Goal: Task Accomplishment & Management: Complete application form

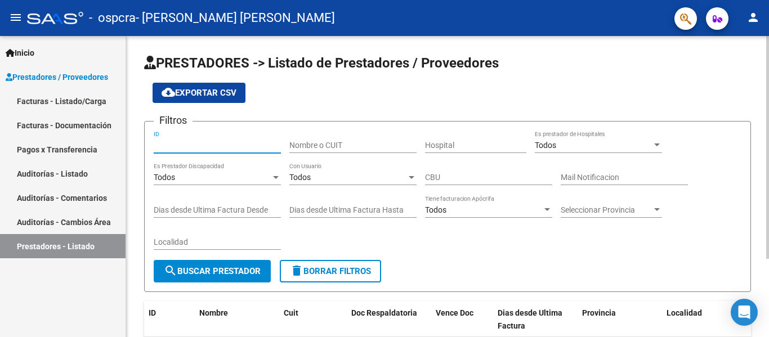
click at [231, 145] on input "ID" at bounding box center [217, 146] width 127 height 10
click at [356, 150] on input "Nombre o CUIT" at bounding box center [352, 146] width 127 height 10
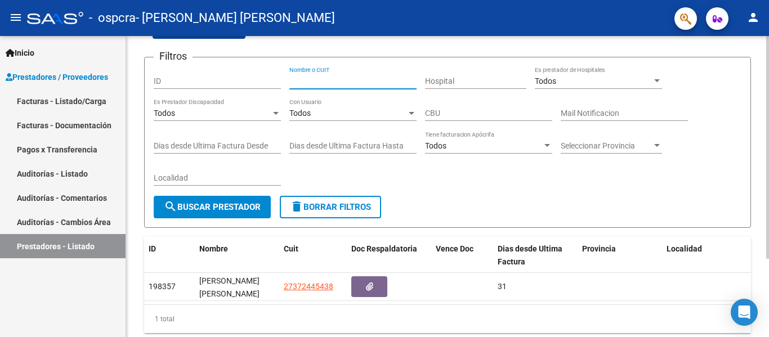
scroll to position [105, 0]
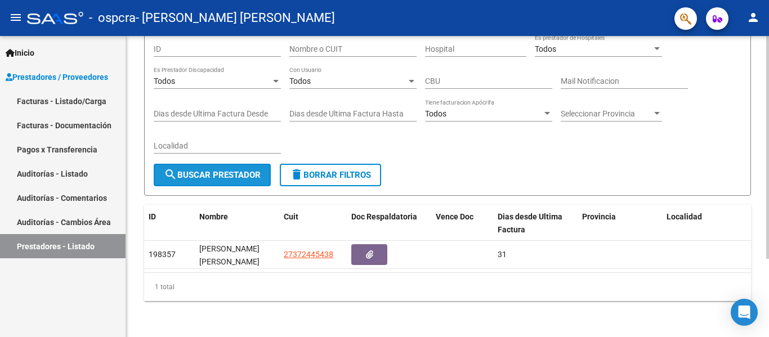
click at [222, 170] on span "search Buscar Prestador" at bounding box center [212, 175] width 97 height 10
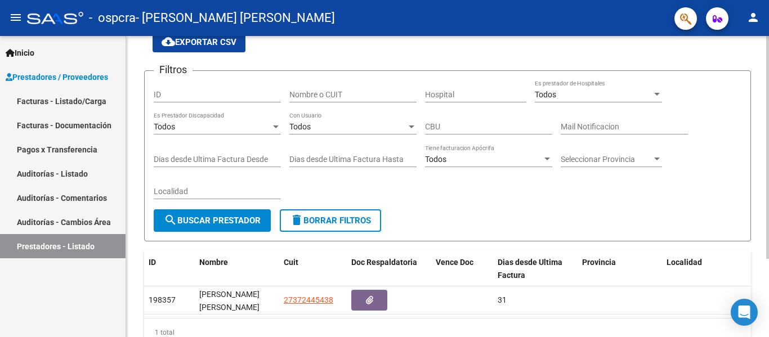
scroll to position [0, 0]
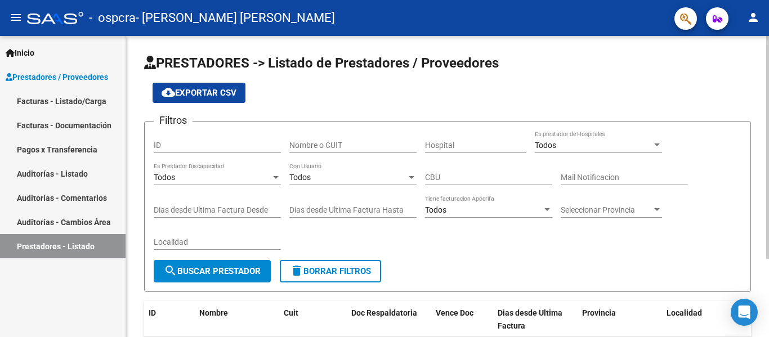
click at [175, 129] on form "Filtros ID Nombre o CUIT Hospital Todos Es prestador de Hospitales Todos Es Pre…" at bounding box center [447, 206] width 607 height 171
click at [170, 144] on input "ID" at bounding box center [217, 146] width 127 height 10
click at [89, 108] on link "Facturas - Listado/Carga" at bounding box center [63, 101] width 126 height 24
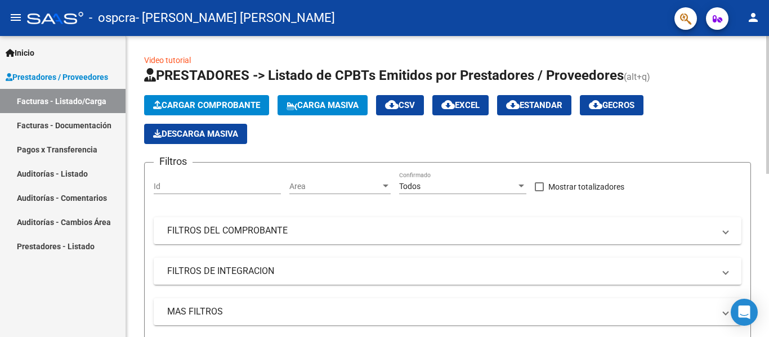
click at [223, 184] on input "Id" at bounding box center [217, 187] width 127 height 10
click at [222, 184] on input "Id" at bounding box center [217, 187] width 127 height 10
click at [69, 128] on link "Facturas - Documentación" at bounding box center [63, 125] width 126 height 24
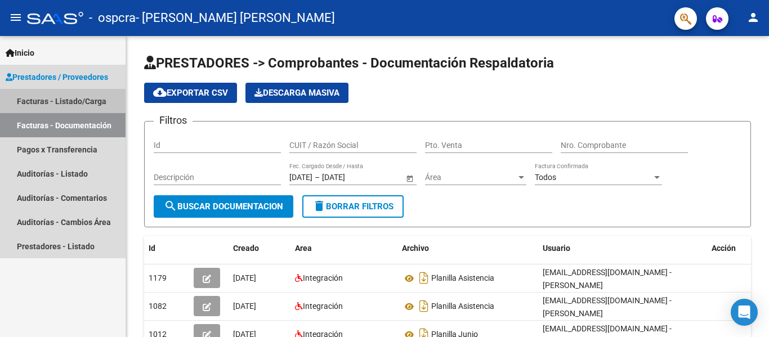
click at [41, 102] on link "Facturas - Listado/Carga" at bounding box center [63, 101] width 126 height 24
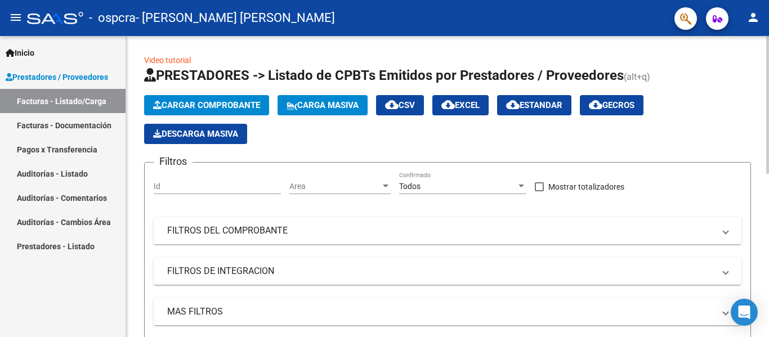
click at [208, 106] on span "Cargar Comprobante" at bounding box center [206, 105] width 107 height 10
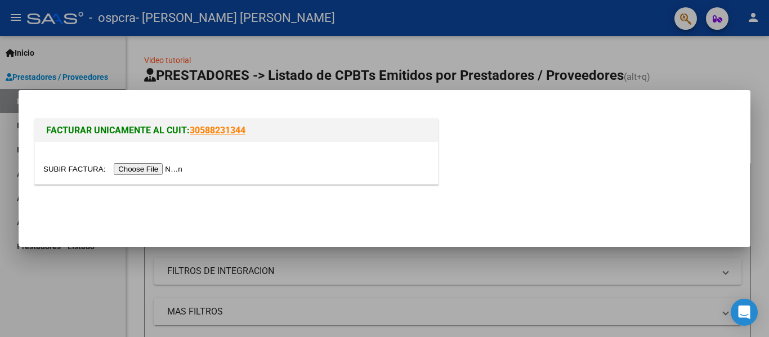
click at [136, 172] on input "file" at bounding box center [114, 169] width 142 height 12
click at [120, 169] on input "file" at bounding box center [114, 169] width 142 height 12
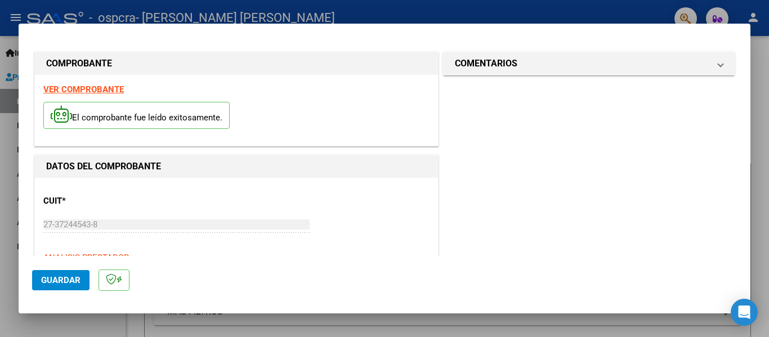
click at [88, 89] on strong "VER COMPROBANTE" at bounding box center [83, 89] width 81 height 10
click at [83, 84] on strong "VER COMPROBANTE" at bounding box center [83, 89] width 81 height 10
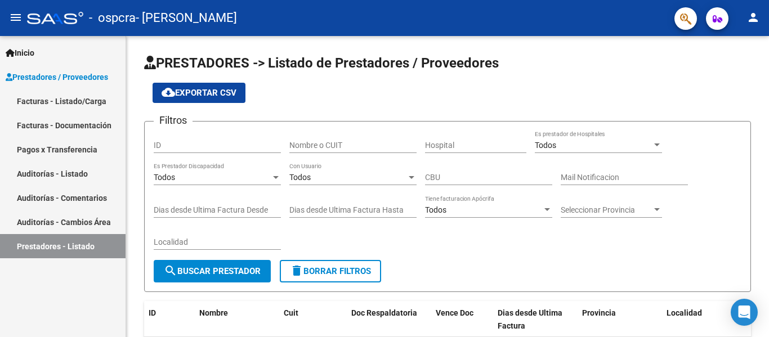
click at [28, 128] on link "Facturas - Documentación" at bounding box center [63, 125] width 126 height 24
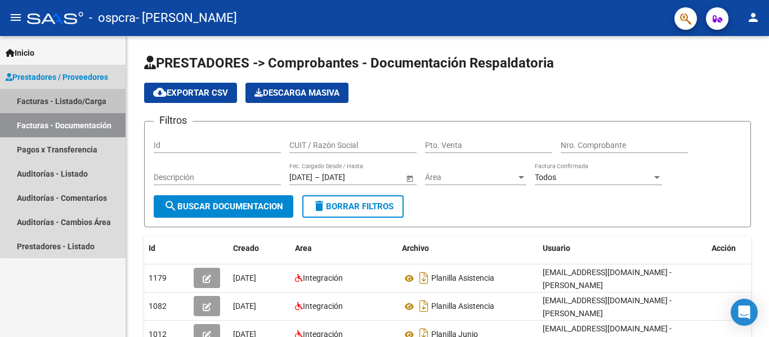
click at [70, 99] on link "Facturas - Listado/Carga" at bounding box center [63, 101] width 126 height 24
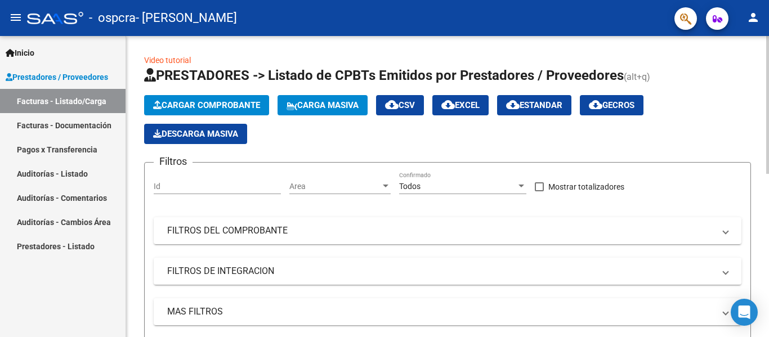
click at [209, 93] on app-list-header "PRESTADORES -> Listado de CPBTs Emitidos por Prestadores / Proveedores (alt+q) …" at bounding box center [447, 217] width 607 height 303
click at [208, 102] on span "Cargar Comprobante" at bounding box center [206, 105] width 107 height 10
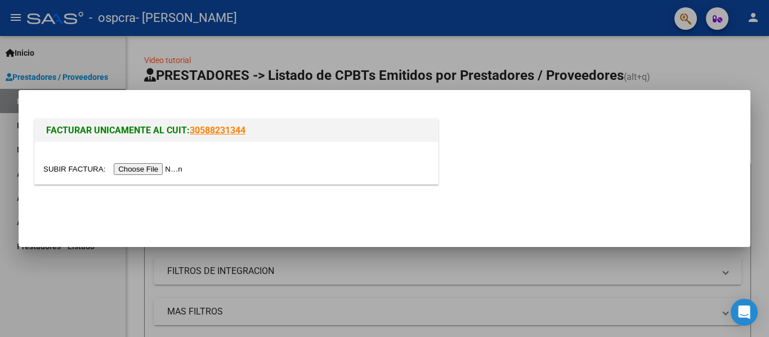
click at [161, 165] on input "file" at bounding box center [114, 169] width 142 height 12
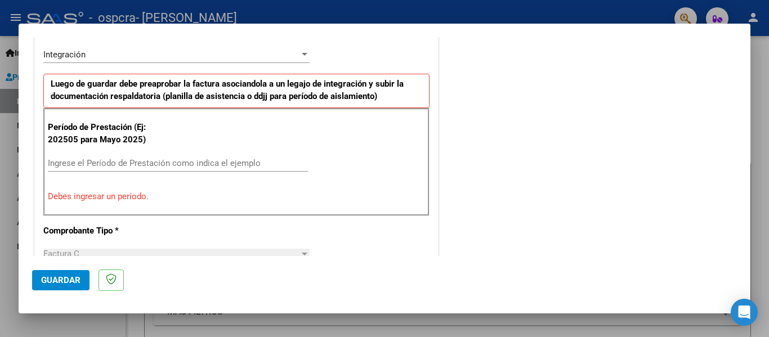
scroll to position [338, 0]
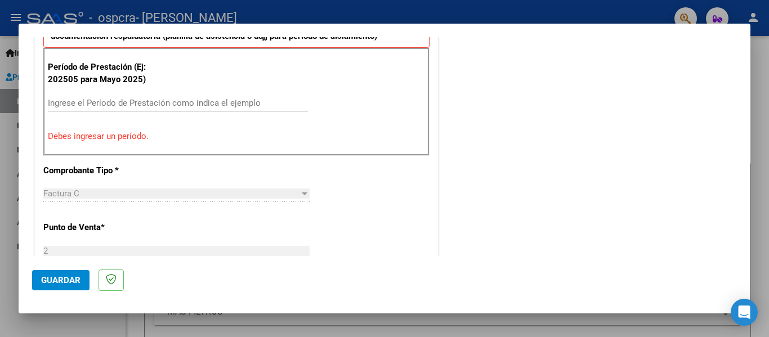
click at [184, 108] on div "Ingrese el Período de Prestación como indica el ejemplo" at bounding box center [178, 103] width 260 height 17
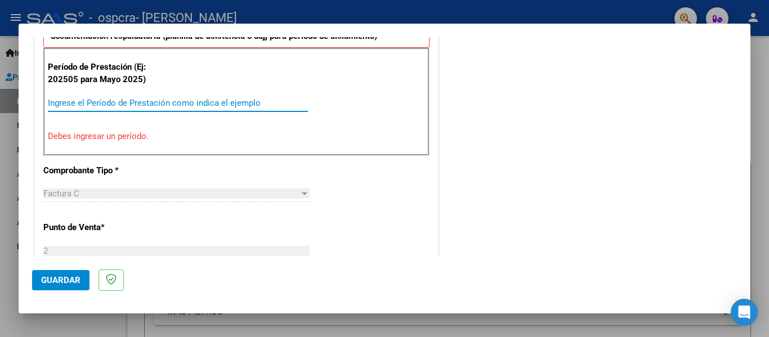
click at [194, 99] on input "Ingrese el Período de Prestación como indica el ejemplo" at bounding box center [178, 103] width 260 height 10
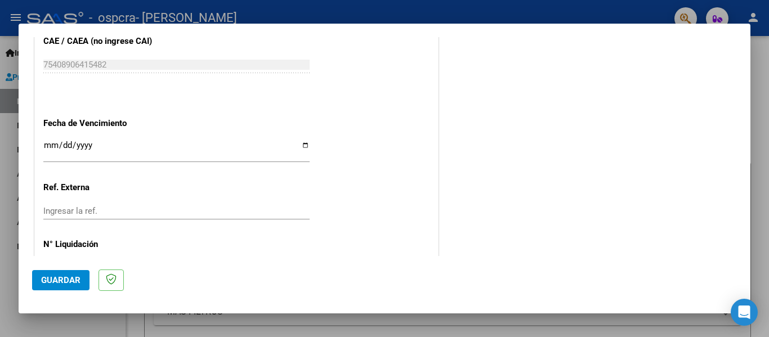
scroll to position [772, 0]
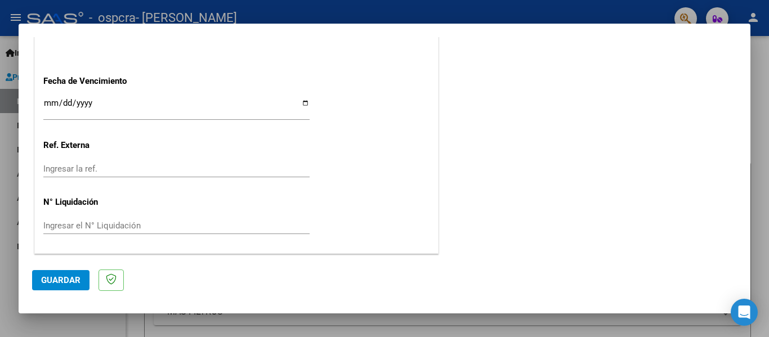
type input "202509"
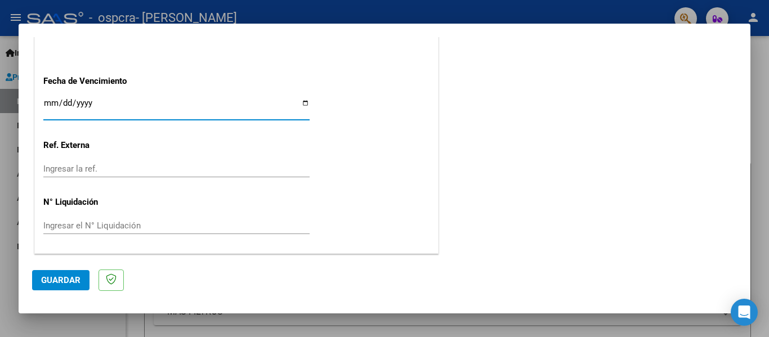
click at [302, 104] on input "Ingresar la fecha" at bounding box center [176, 108] width 266 height 18
type input "[DATE]"
click at [67, 281] on span "Guardar" at bounding box center [60, 280] width 39 height 10
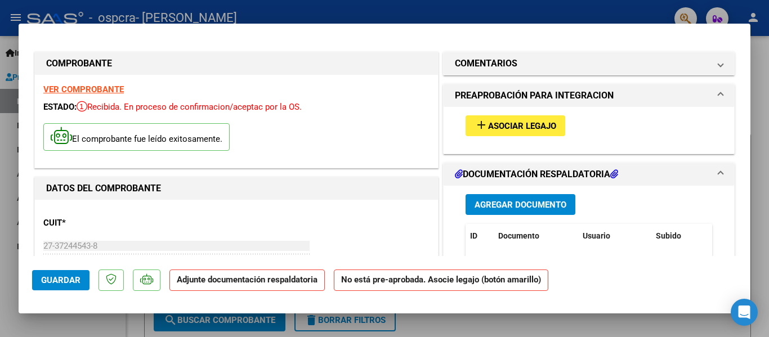
scroll to position [113, 0]
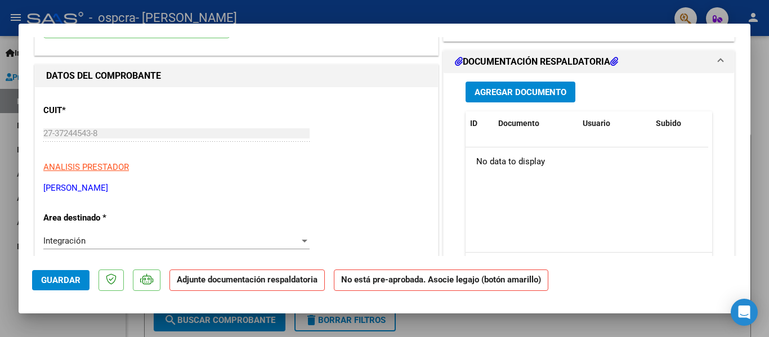
click at [515, 94] on span "Agregar Documento" at bounding box center [521, 92] width 92 height 10
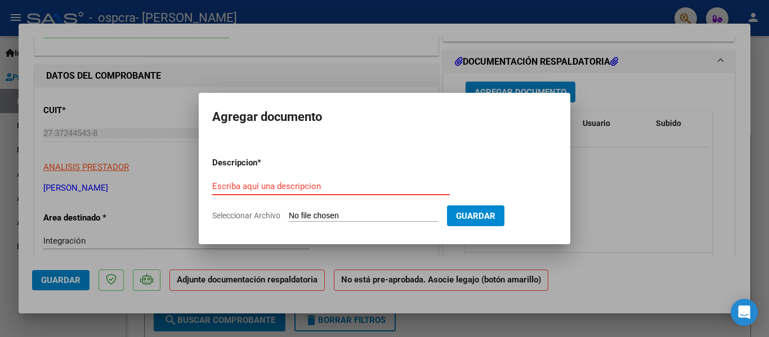
click at [372, 214] on input "Seleccionar Archivo" at bounding box center [363, 216] width 149 height 11
type input "C:\fakepath\DOC-20251005-WA0002..pdf"
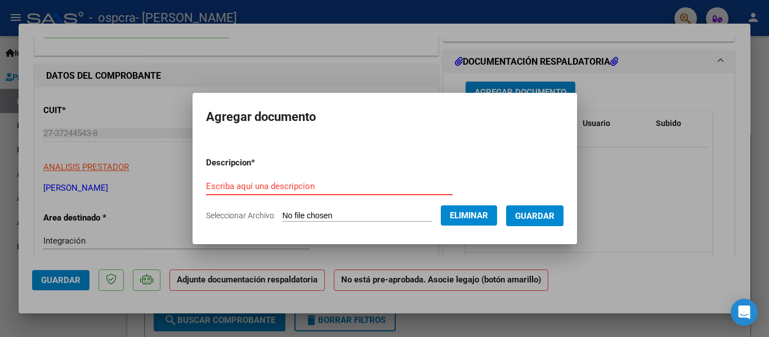
click at [332, 191] on input "Escriba aquí una descripcion" at bounding box center [329, 186] width 247 height 10
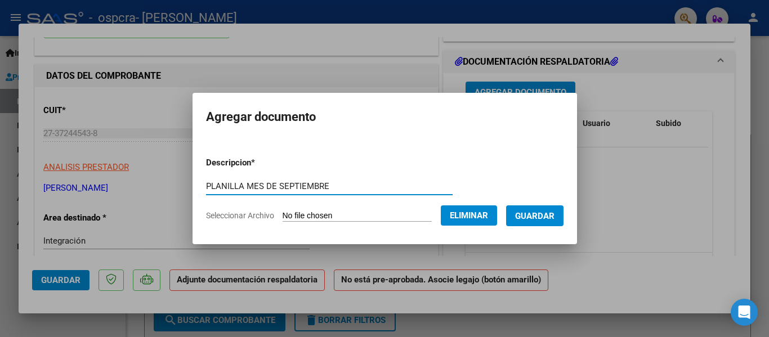
type input "PLANILLA MES DE SEPTIEMBRE"
click at [544, 217] on span "Guardar" at bounding box center [534, 216] width 39 height 10
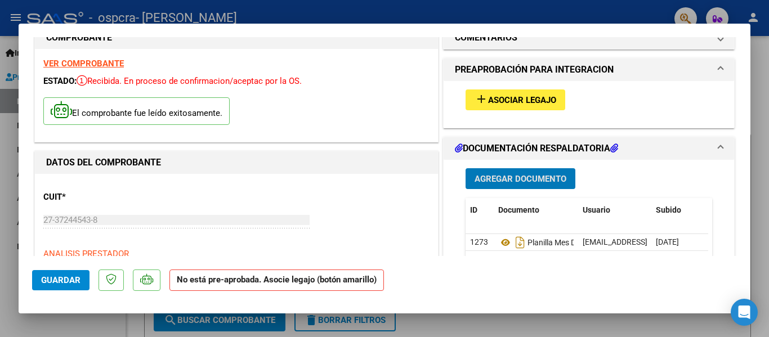
scroll to position [0, 0]
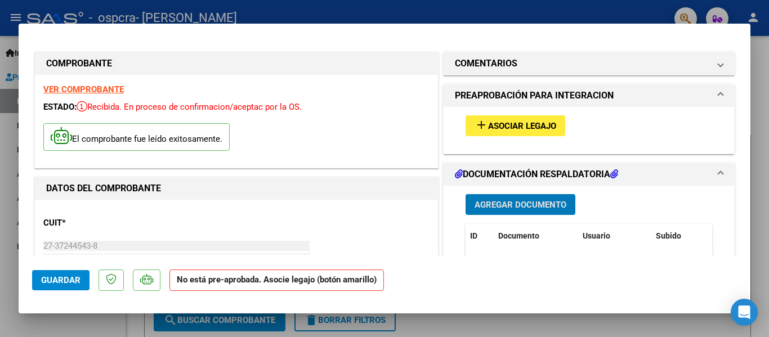
click at [538, 126] on span "Asociar Legajo" at bounding box center [522, 126] width 68 height 10
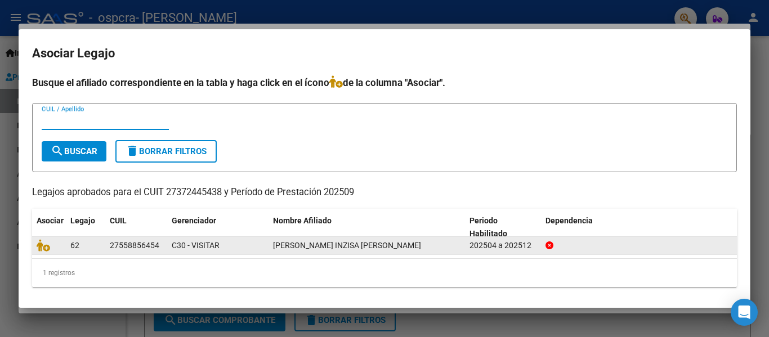
click at [84, 244] on div "62" at bounding box center [85, 245] width 30 height 13
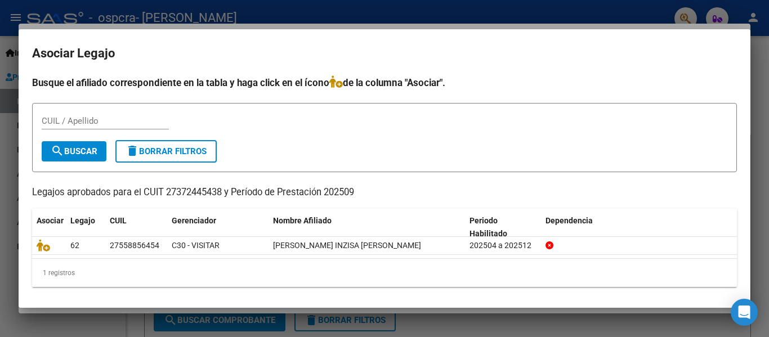
click at [122, 113] on div "CUIL / Apellido" at bounding box center [105, 121] width 127 height 17
click at [118, 121] on input "CUIL / Apellido" at bounding box center [105, 121] width 127 height 10
click at [185, 193] on p "Legajos aprobados para el CUIT 27372445438 y Período de Prestación 202509" at bounding box center [384, 193] width 705 height 14
click at [185, 192] on p "Legajos aprobados para el CUIT 27372445438 y Período de Prestación 202509" at bounding box center [384, 193] width 705 height 14
copy p "27372445438"
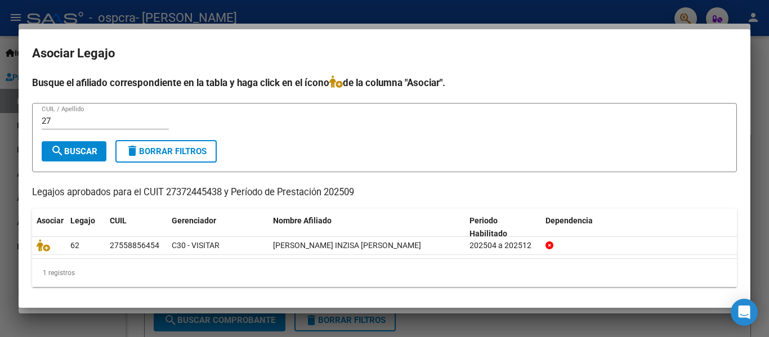
click at [97, 120] on input "27" at bounding box center [105, 121] width 127 height 10
type input "2"
paste input "27372445438"
click at [62, 149] on mat-icon "search" at bounding box center [58, 151] width 14 height 14
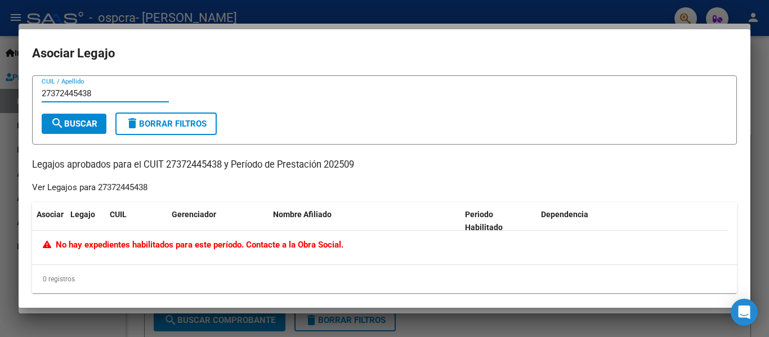
click at [140, 93] on input "27372445438" at bounding box center [105, 93] width 127 height 10
type input "2"
click at [61, 212] on span at bounding box center [63, 221] width 5 height 37
click at [71, 130] on button "search Buscar" at bounding box center [74, 124] width 65 height 20
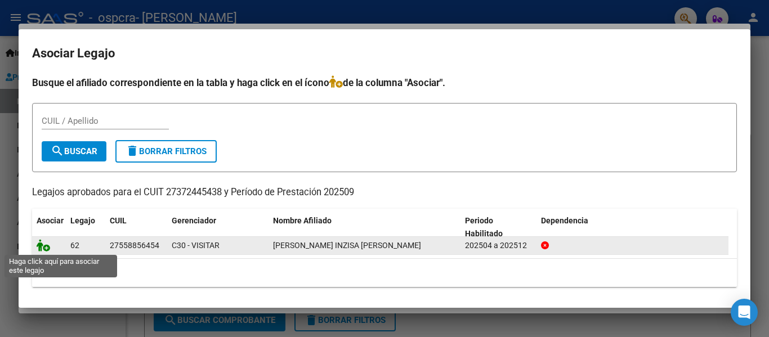
click at [43, 247] on icon at bounding box center [44, 245] width 14 height 12
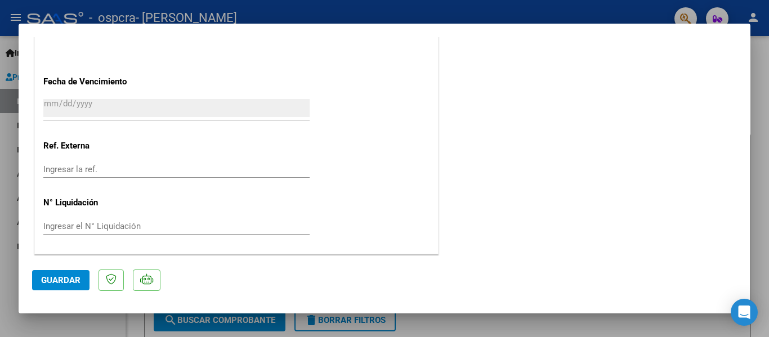
scroll to position [789, 0]
click at [66, 287] on button "Guardar" at bounding box center [60, 280] width 57 height 20
click at [70, 275] on span "Guardar" at bounding box center [60, 280] width 39 height 10
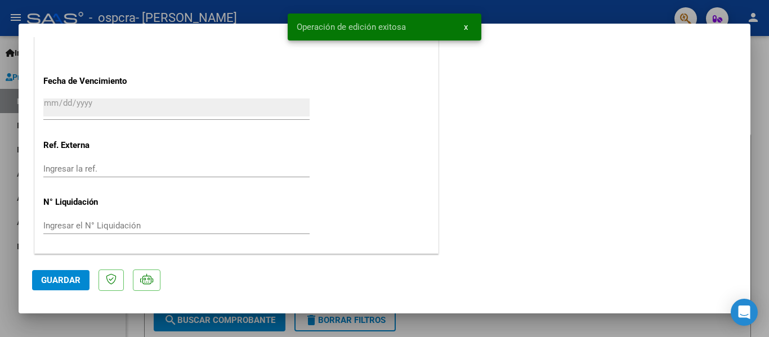
click at [589, 3] on div at bounding box center [384, 168] width 769 height 337
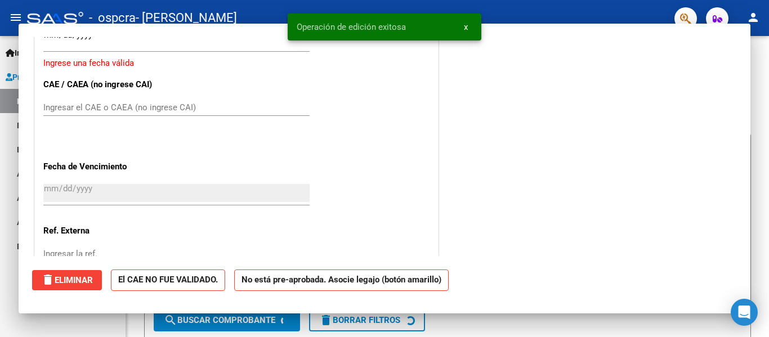
scroll to position [0, 0]
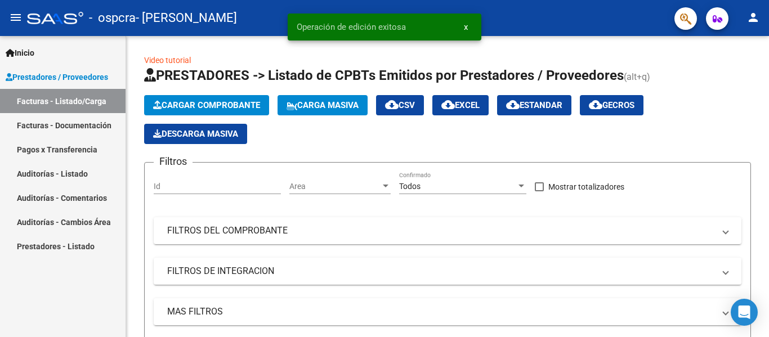
click at [67, 104] on link "Facturas - Listado/Carga" at bounding box center [63, 101] width 126 height 24
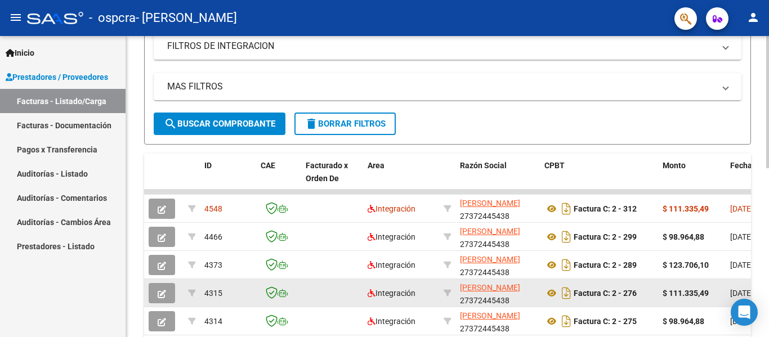
scroll to position [338, 0]
